Goal: Browse casually: Explore the website without a specific task or goal

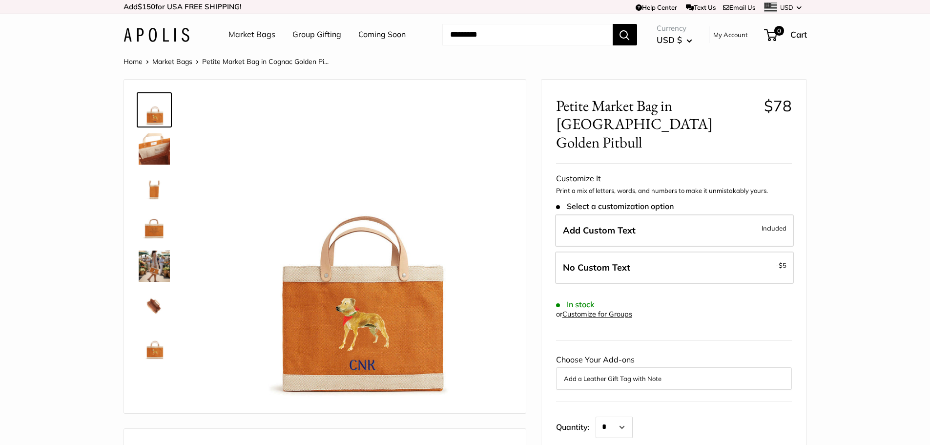
click at [142, 148] on img at bounding box center [154, 148] width 31 height 31
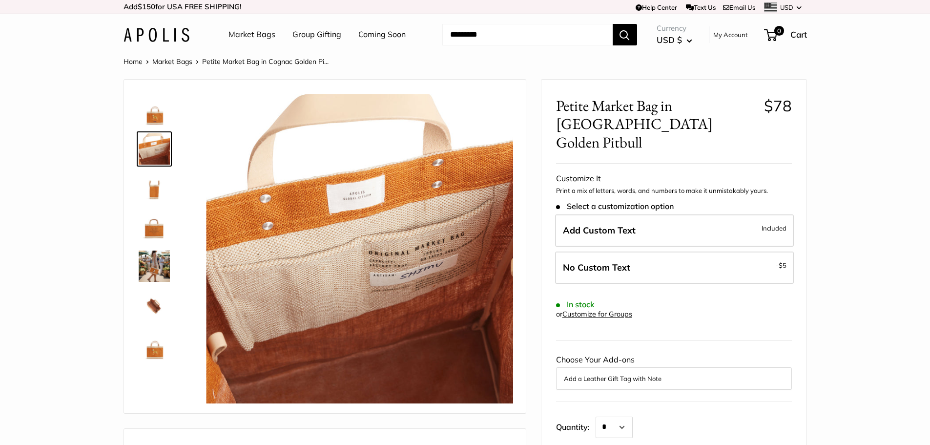
click at [151, 263] on img at bounding box center [154, 265] width 31 height 31
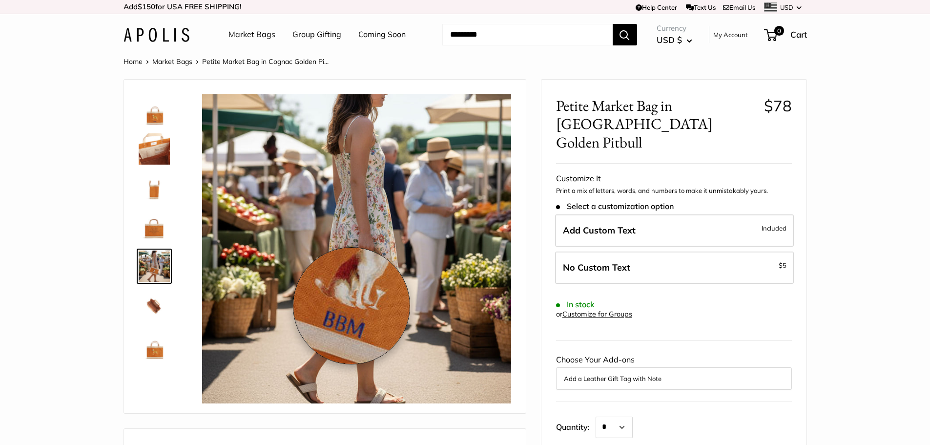
click at [351, 305] on img at bounding box center [356, 248] width 309 height 309
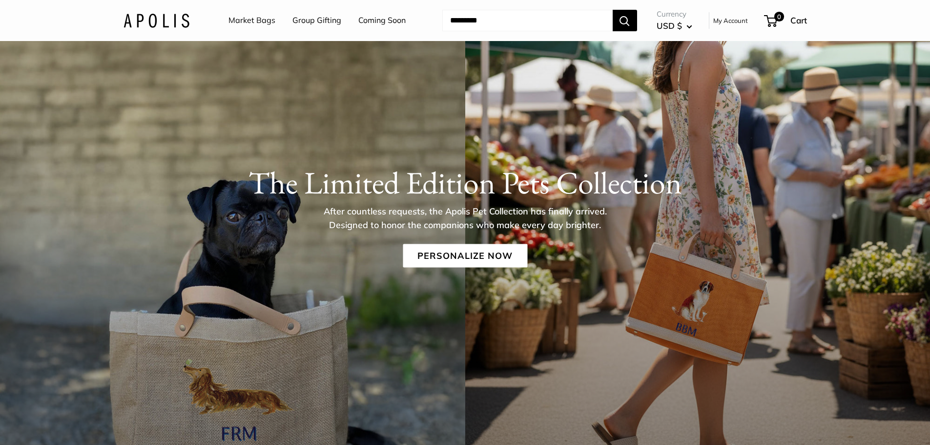
scroll to position [49, 0]
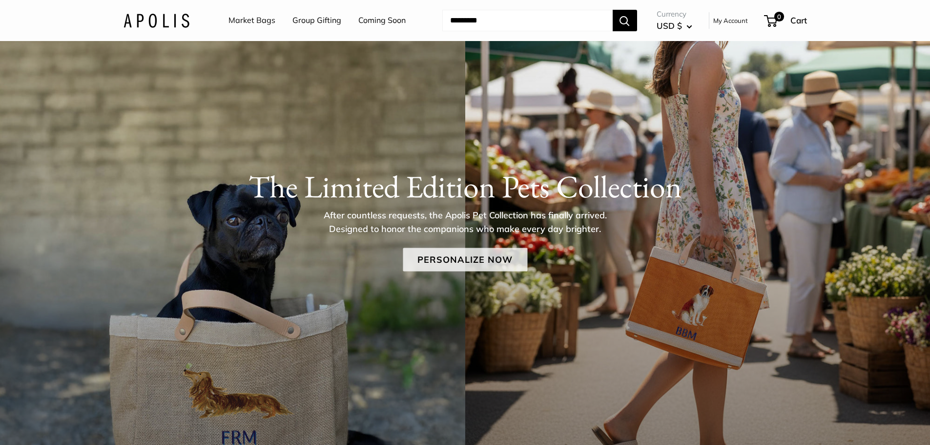
click at [452, 260] on link "Personalize Now" at bounding box center [465, 258] width 124 height 23
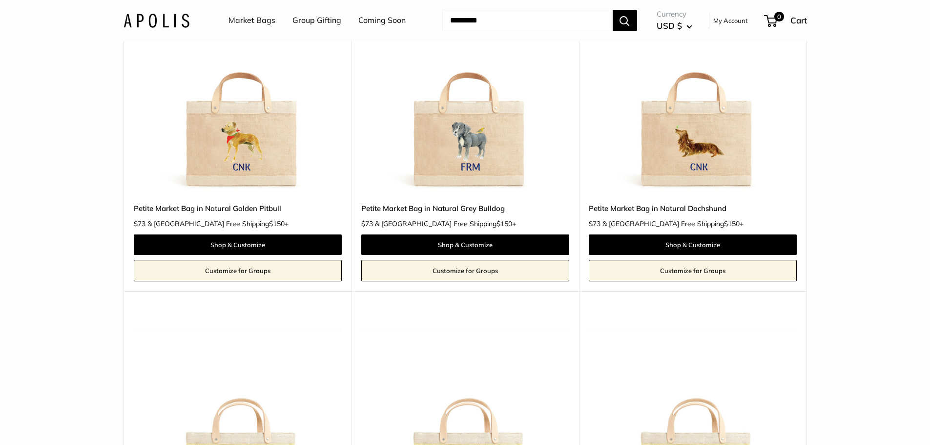
scroll to position [537, 0]
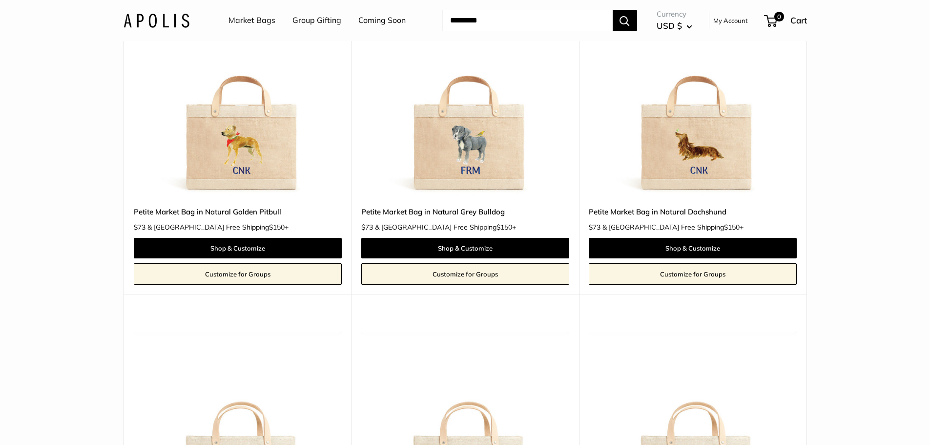
click at [0, 0] on img at bounding box center [0, 0] width 0 height 0
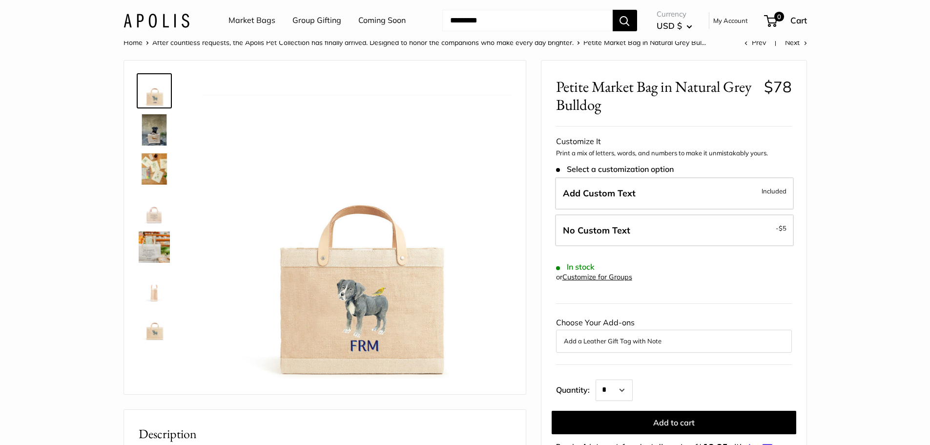
scroll to position [49, 0]
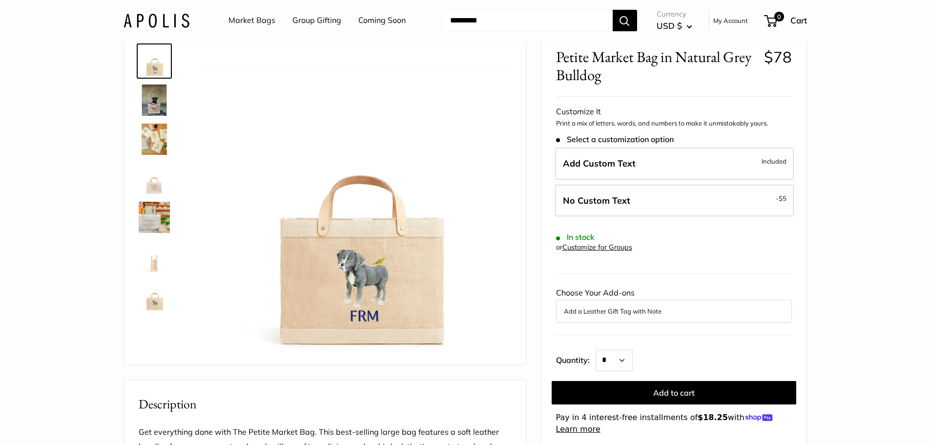
click at [150, 98] on img at bounding box center [154, 99] width 31 height 31
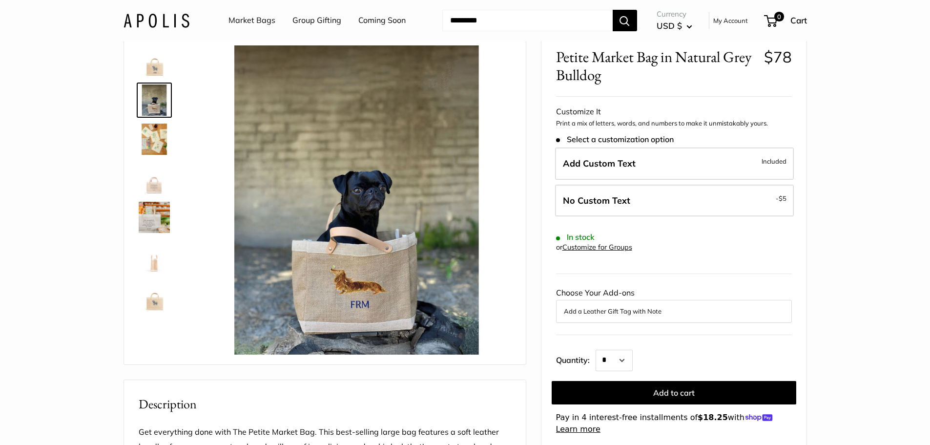
click at [154, 143] on img at bounding box center [154, 138] width 31 height 31
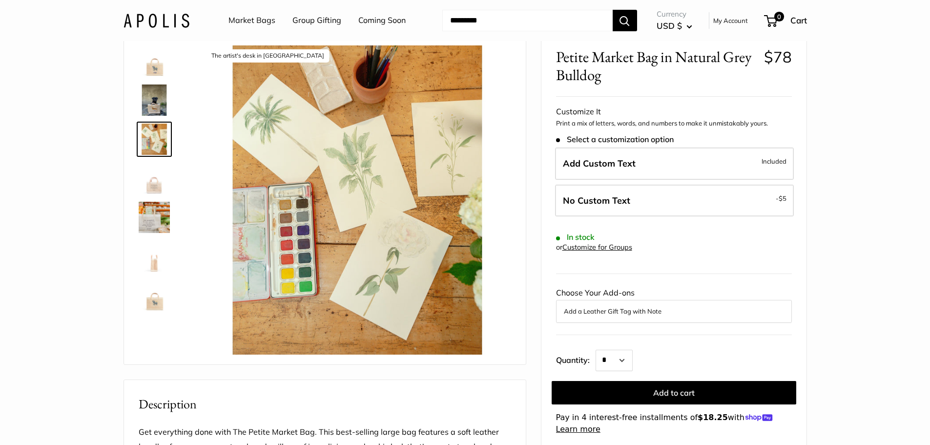
click at [151, 186] on img at bounding box center [154, 178] width 31 height 31
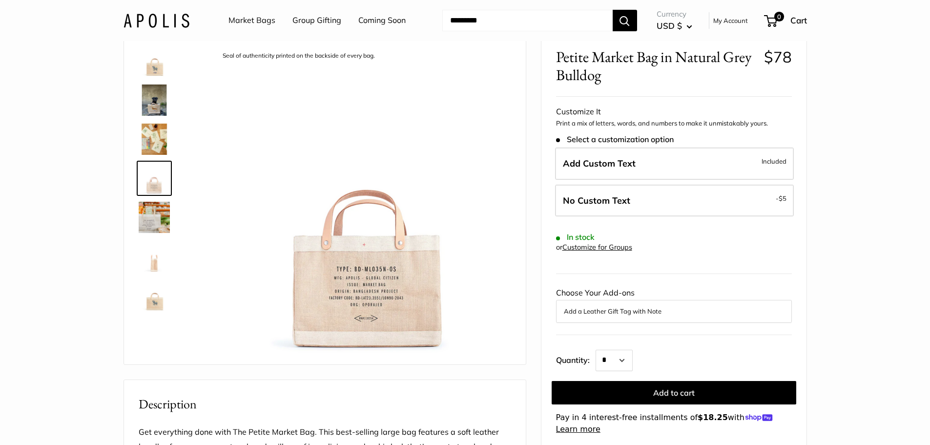
click at [149, 218] on img at bounding box center [154, 217] width 31 height 31
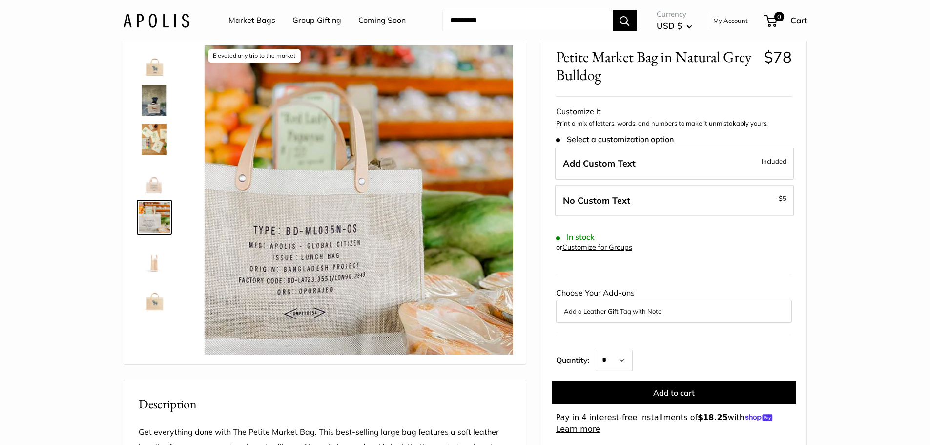
click at [150, 269] on img at bounding box center [154, 256] width 31 height 31
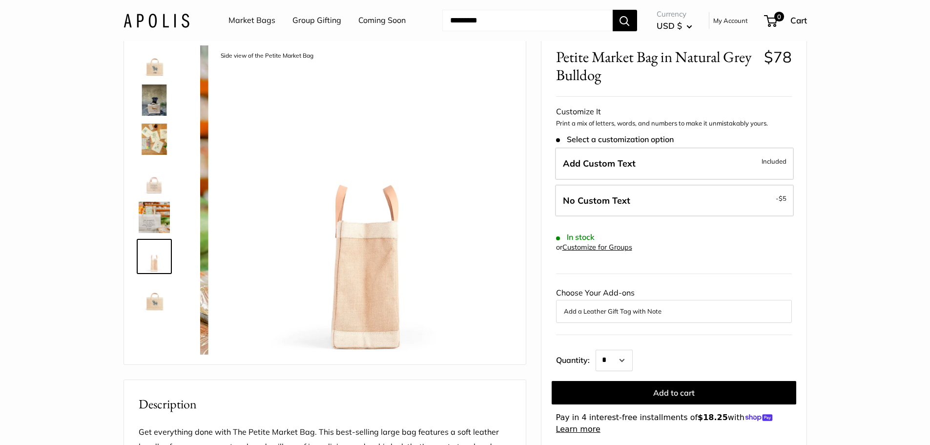
click at [151, 303] on img at bounding box center [154, 295] width 31 height 31
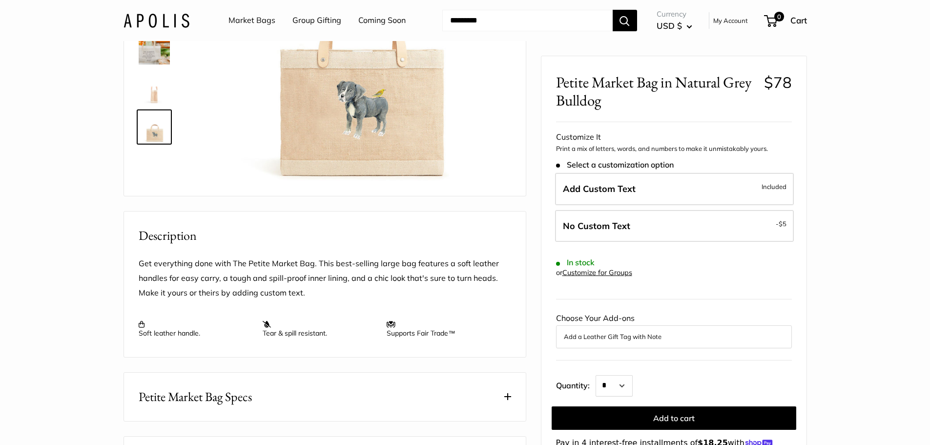
scroll to position [0, 0]
